Goal: Information Seeking & Learning: Find specific fact

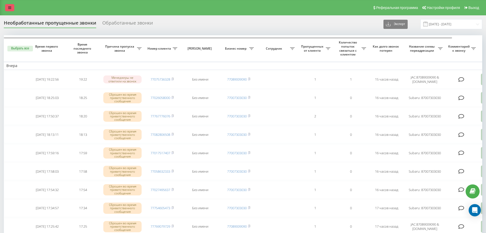
drag, startPoint x: 7, startPoint y: 8, endPoint x: 10, endPoint y: 10, distance: 3.6
click at [7, 8] on link at bounding box center [9, 7] width 9 height 7
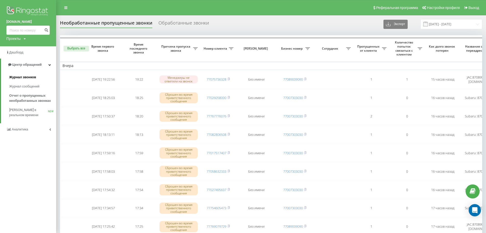
click at [31, 77] on span "Журнал звонков" at bounding box center [22, 77] width 27 height 5
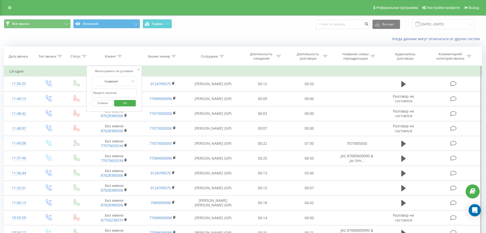
click at [118, 91] on input "text" at bounding box center [114, 92] width 45 height 9
type input "87053530383"
click at [131, 107] on div "Отмена OK" at bounding box center [114, 102] width 45 height 11
click at [128, 102] on span "OK" at bounding box center [125, 103] width 14 height 8
